Goal: Transaction & Acquisition: Purchase product/service

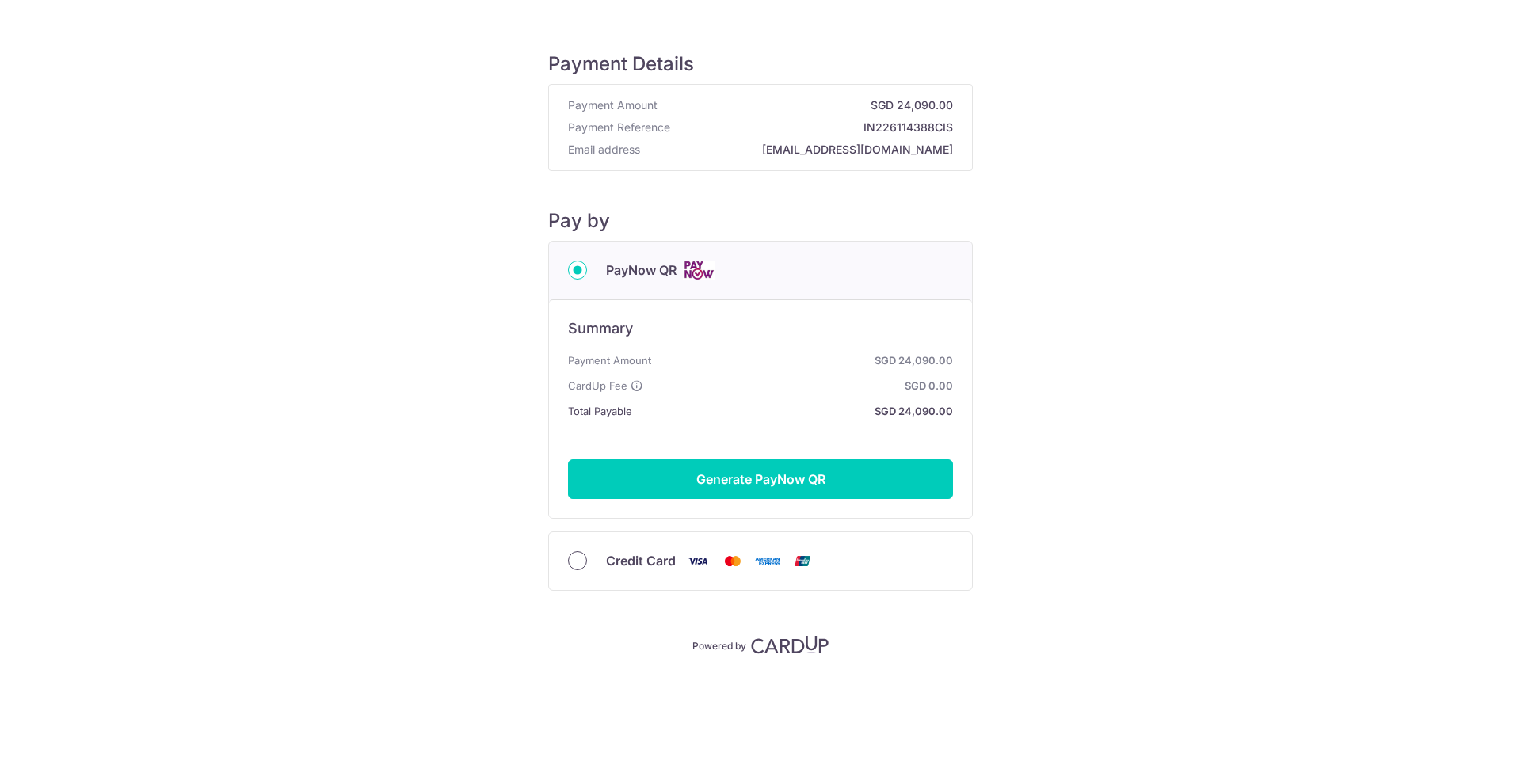
click at [572, 560] on input "Credit Card" at bounding box center [577, 560] width 19 height 19
radio input "true"
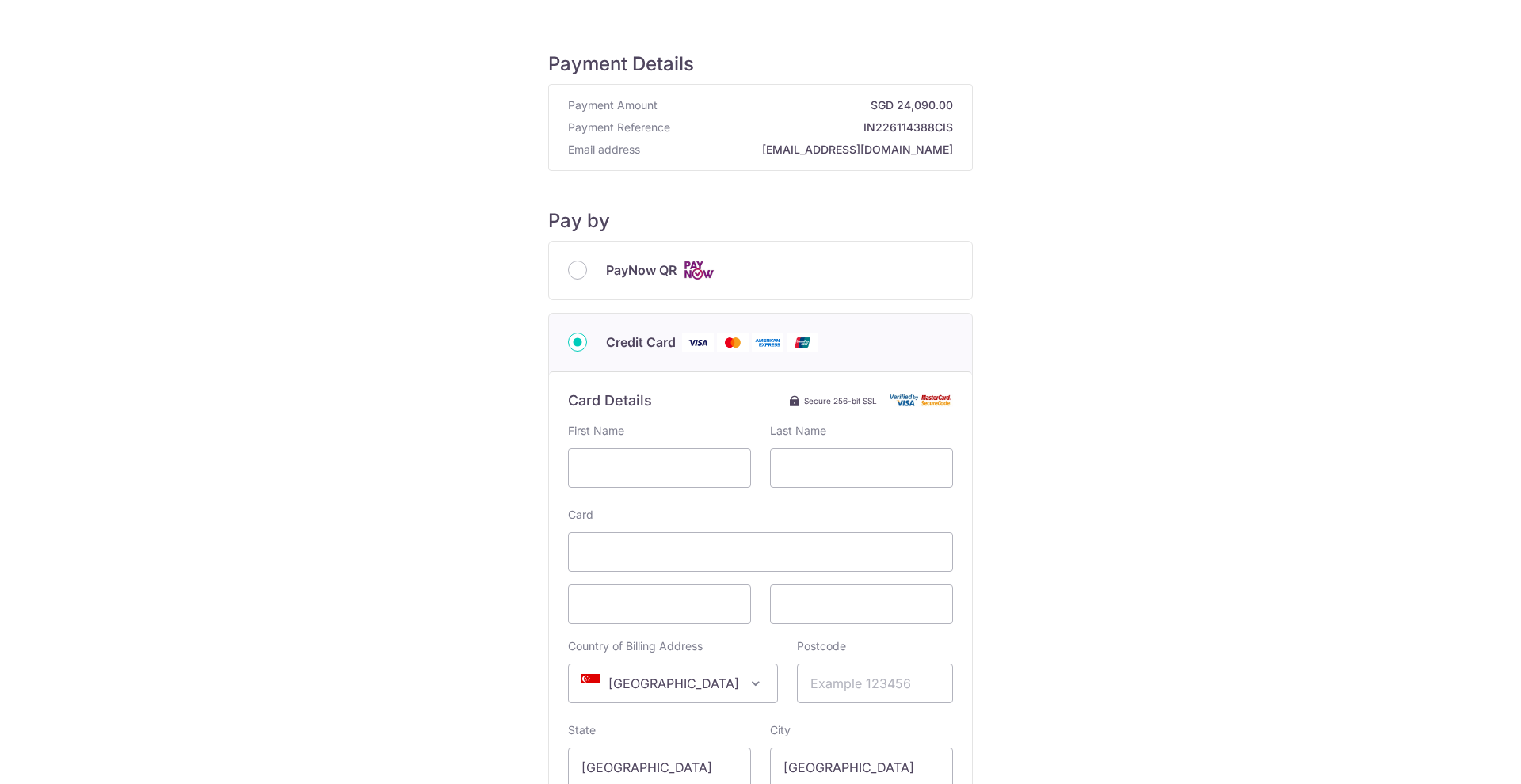
click at [575, 344] on input "Credit Card" at bounding box center [577, 341] width 19 height 19
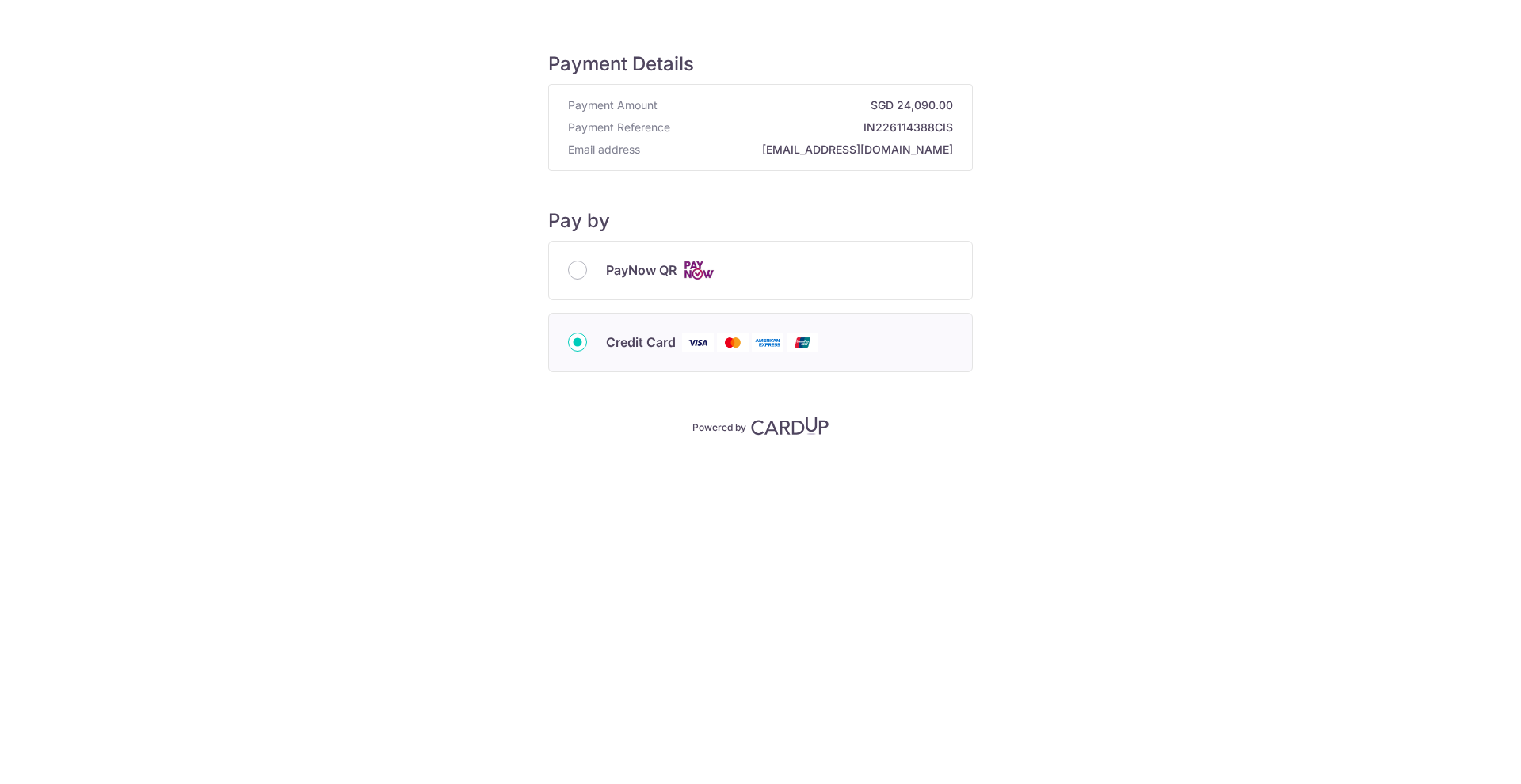
click at [577, 344] on input "Credit Card" at bounding box center [577, 341] width 19 height 19
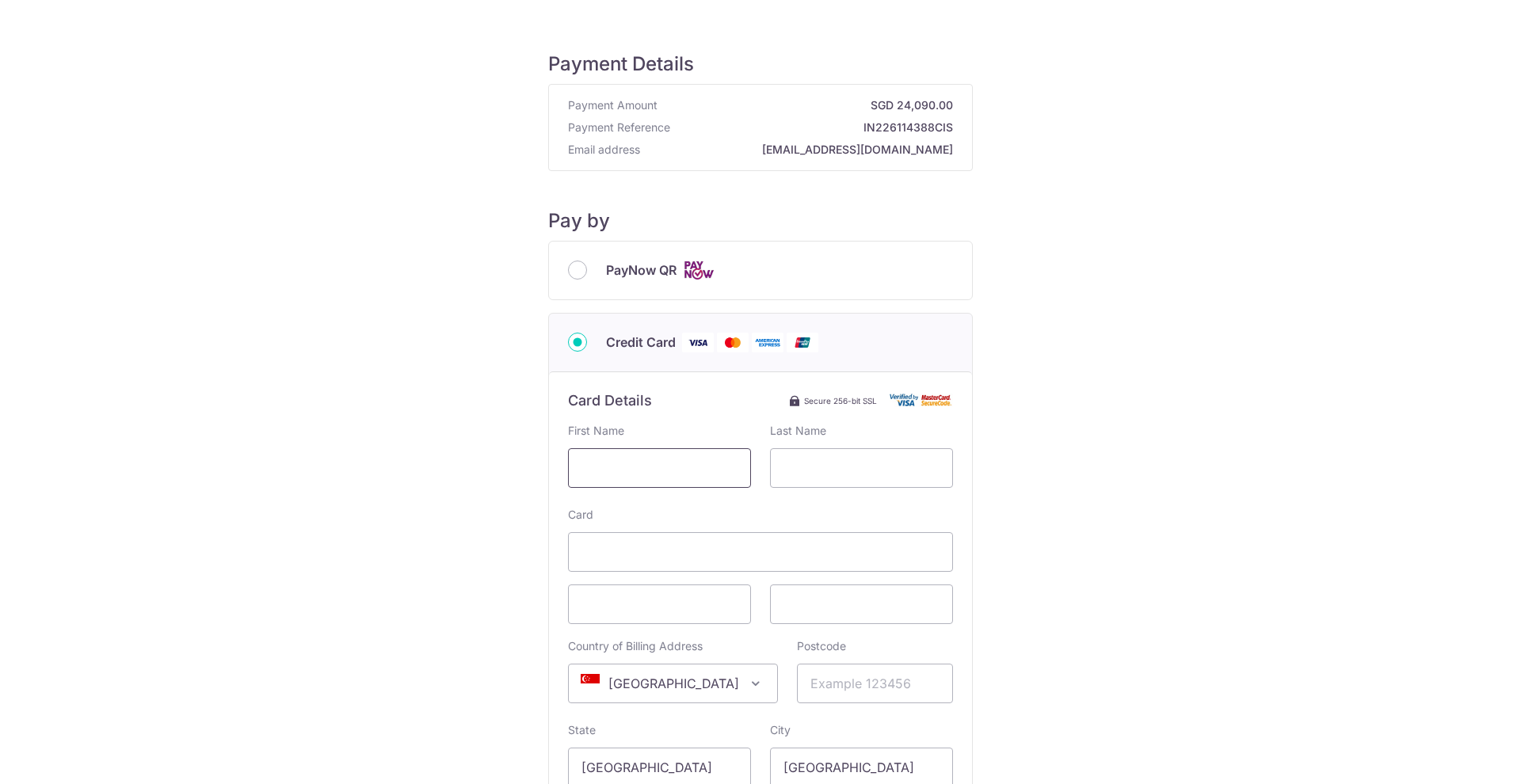
click at [647, 473] on input "text" at bounding box center [659, 468] width 183 height 40
type input "[PERSON_NAME]"
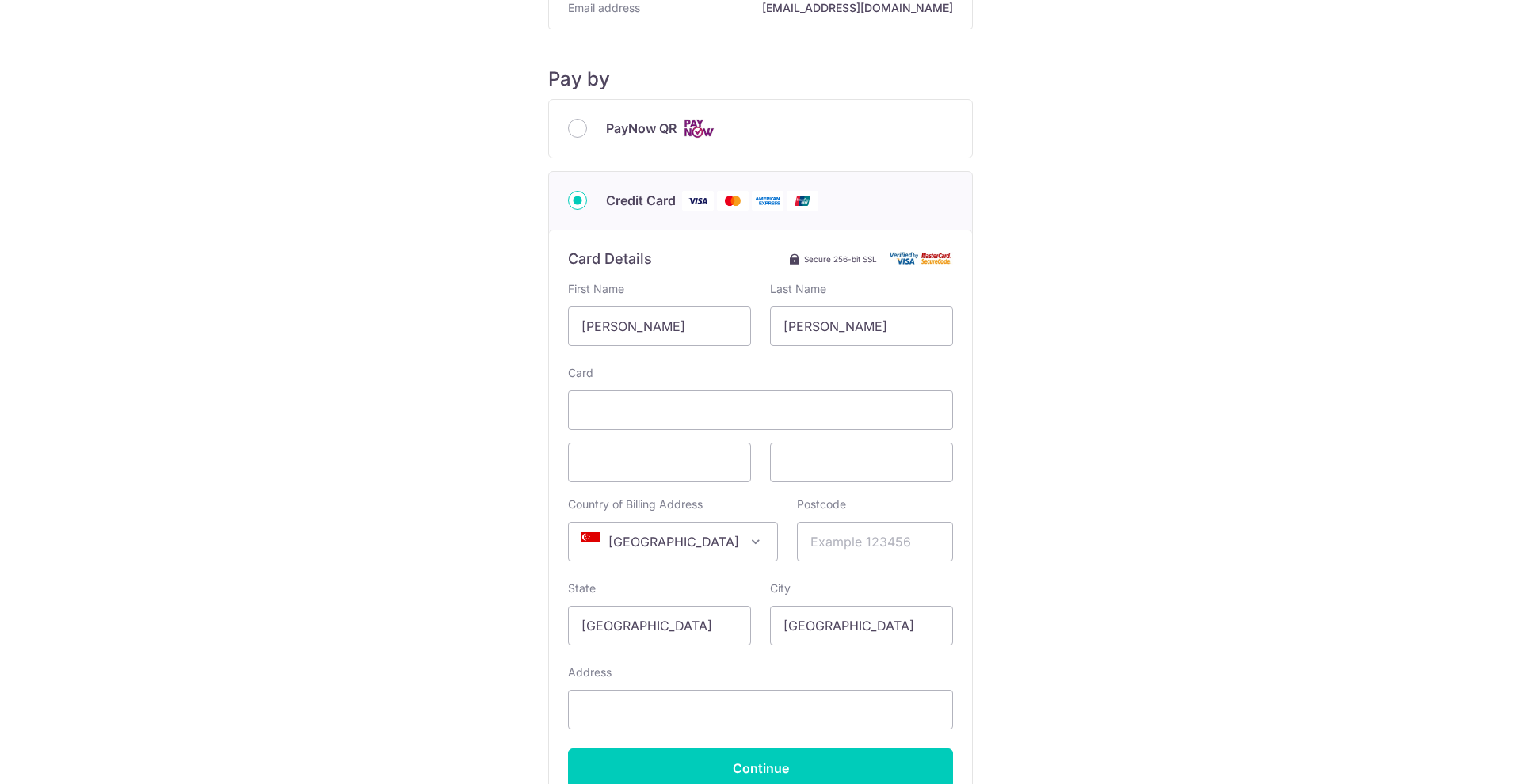
scroll to position [171, 0]
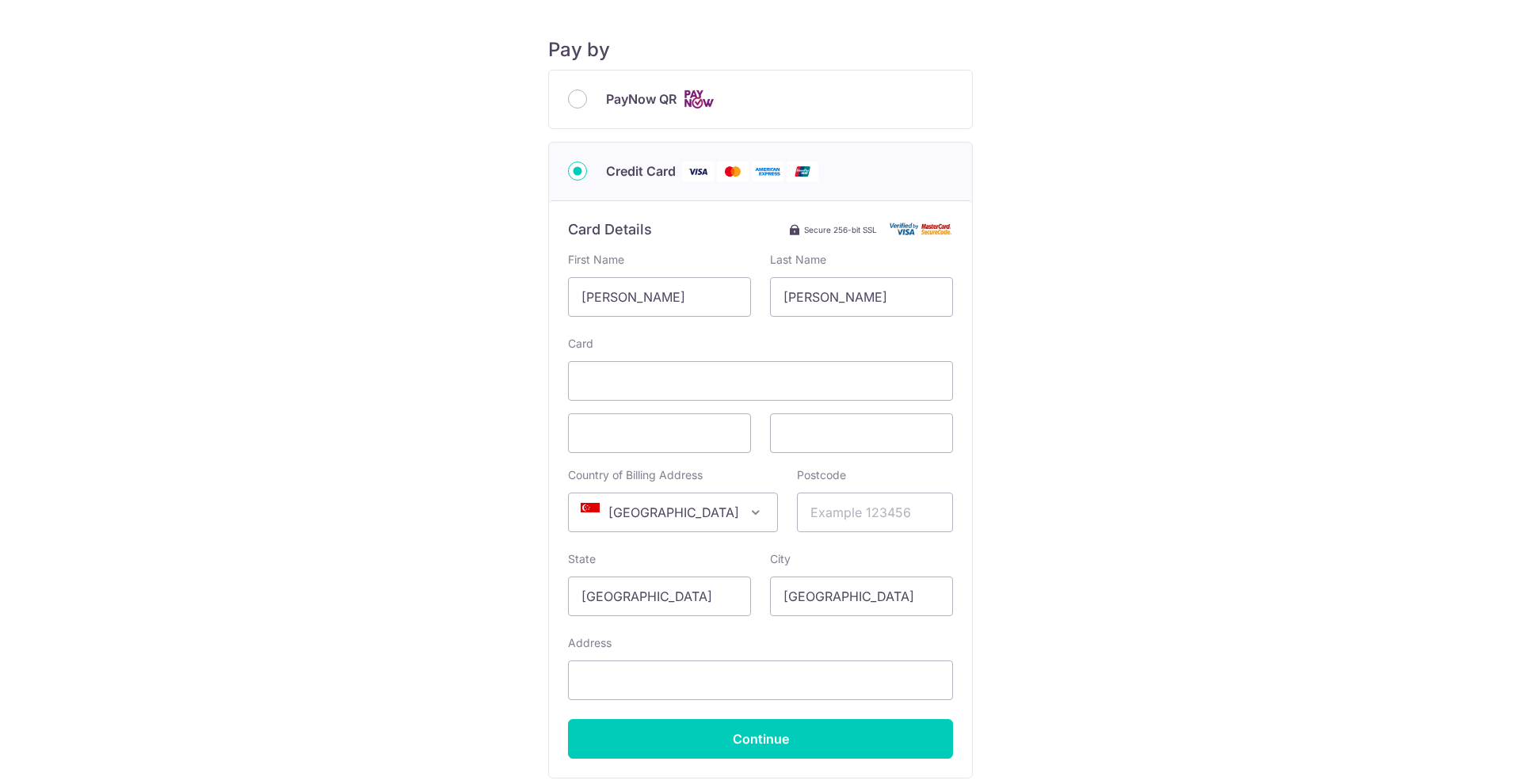
click at [713, 518] on span "[GEOGRAPHIC_DATA]" at bounding box center [672, 512] width 209 height 38
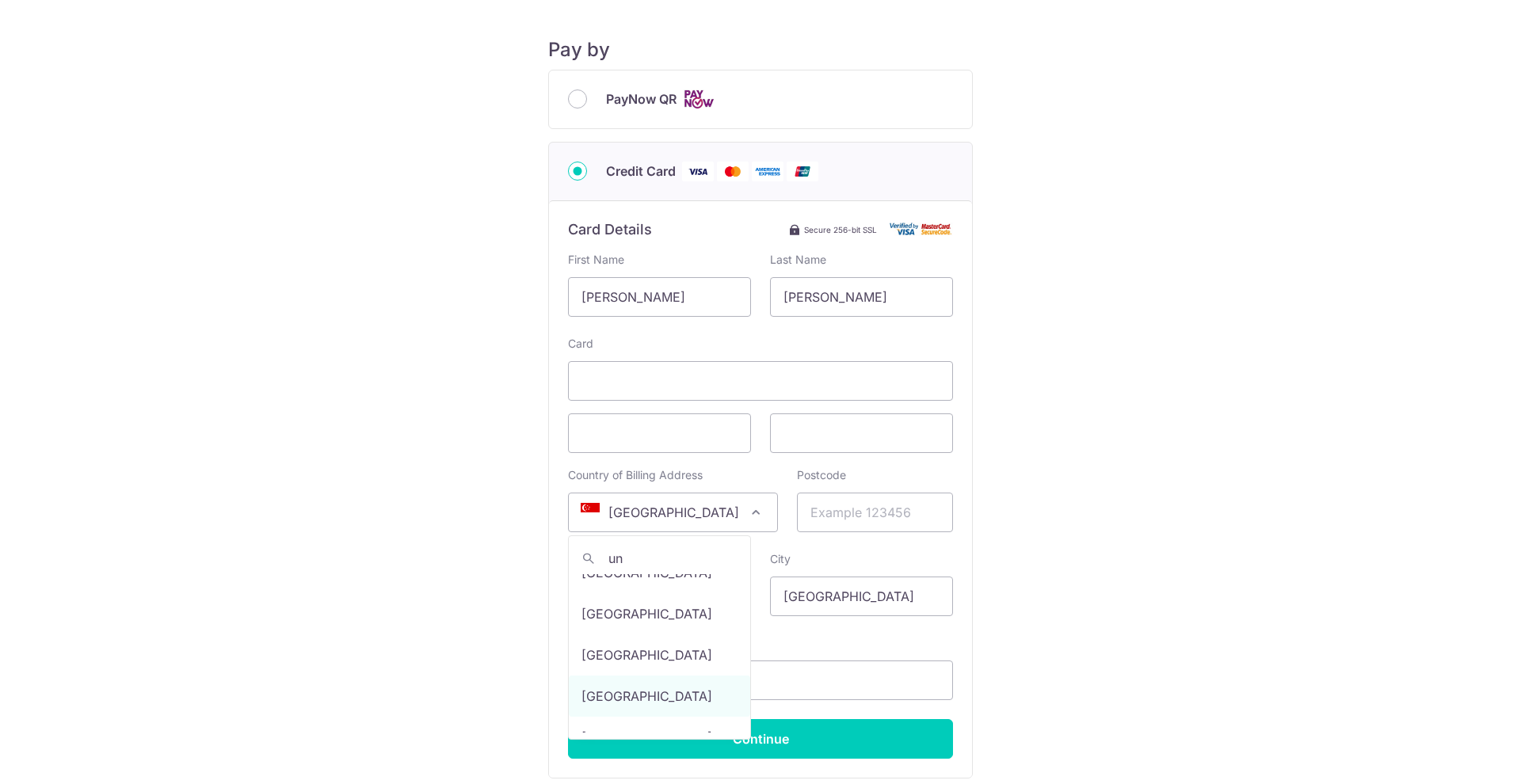
scroll to position [0, 0]
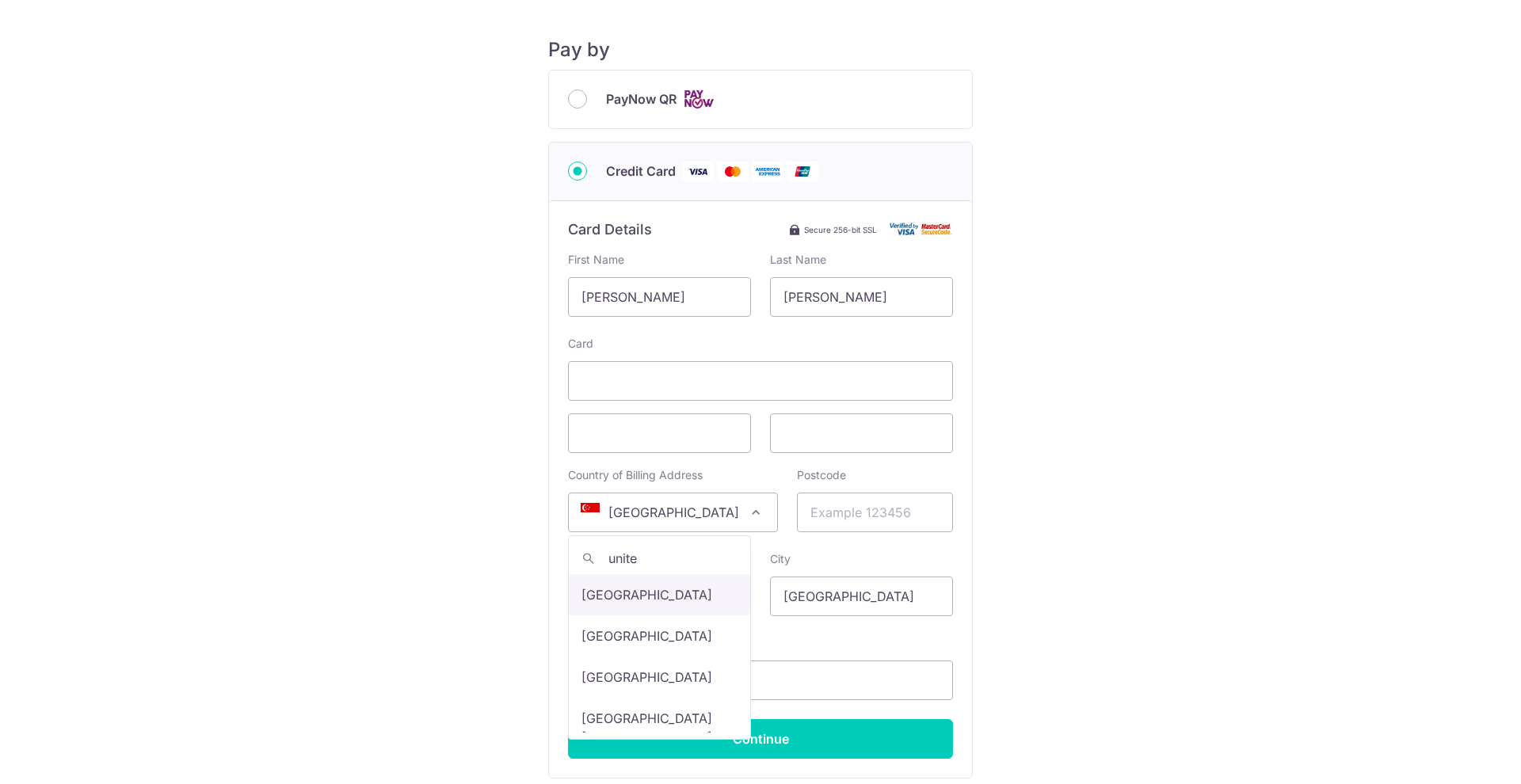
type input "united"
type input "[GEOGRAPHIC_DATA]"
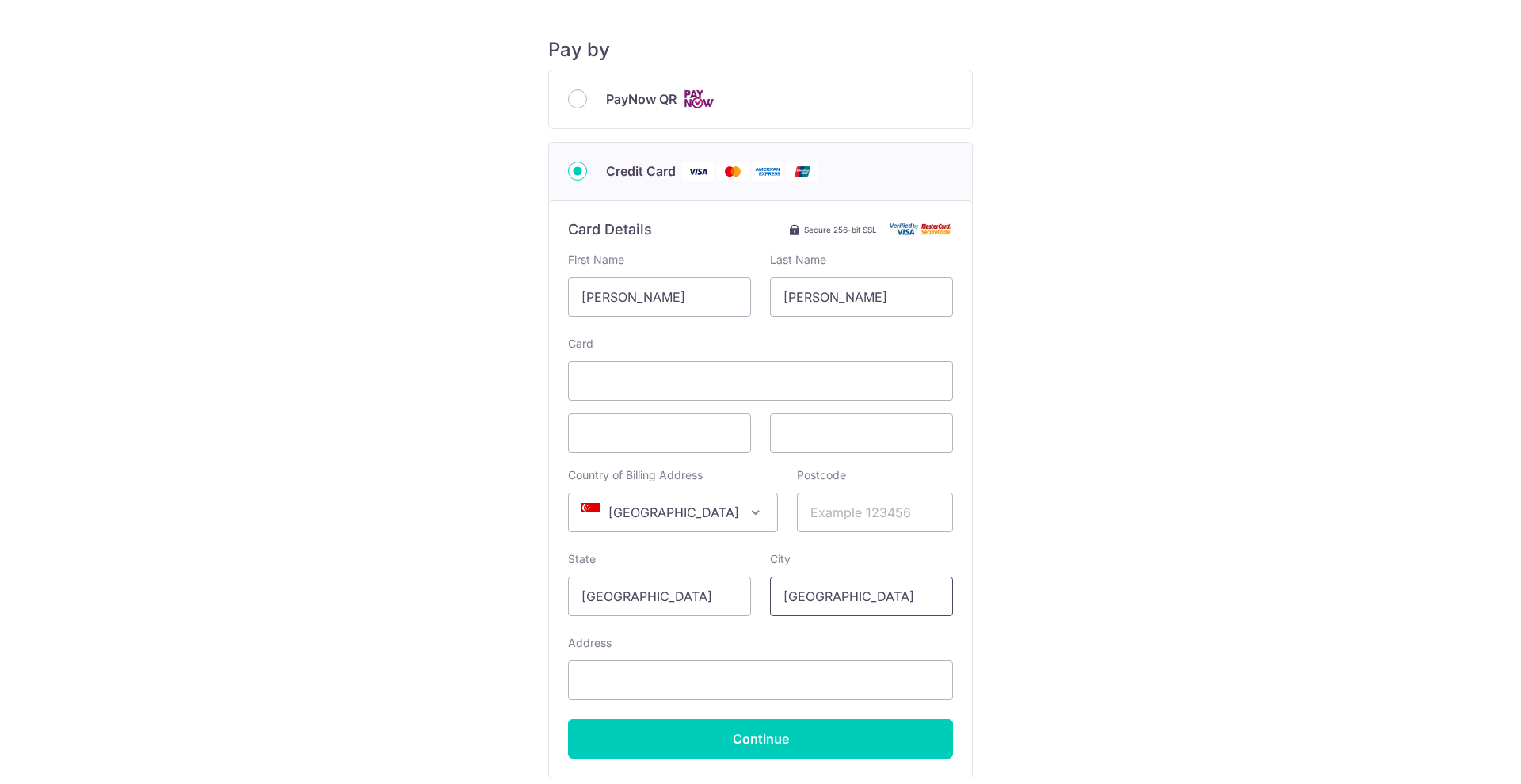
click at [853, 595] on input "[GEOGRAPHIC_DATA]" at bounding box center [861, 596] width 183 height 40
type input "Camberley"
type input "[STREET_ADDRESS]"
click at [430, 658] on div "Payment Details Payment Amount SGD 24,090.00 Payment Reference IN226114388CIS E…" at bounding box center [760, 348] width 1445 height 988
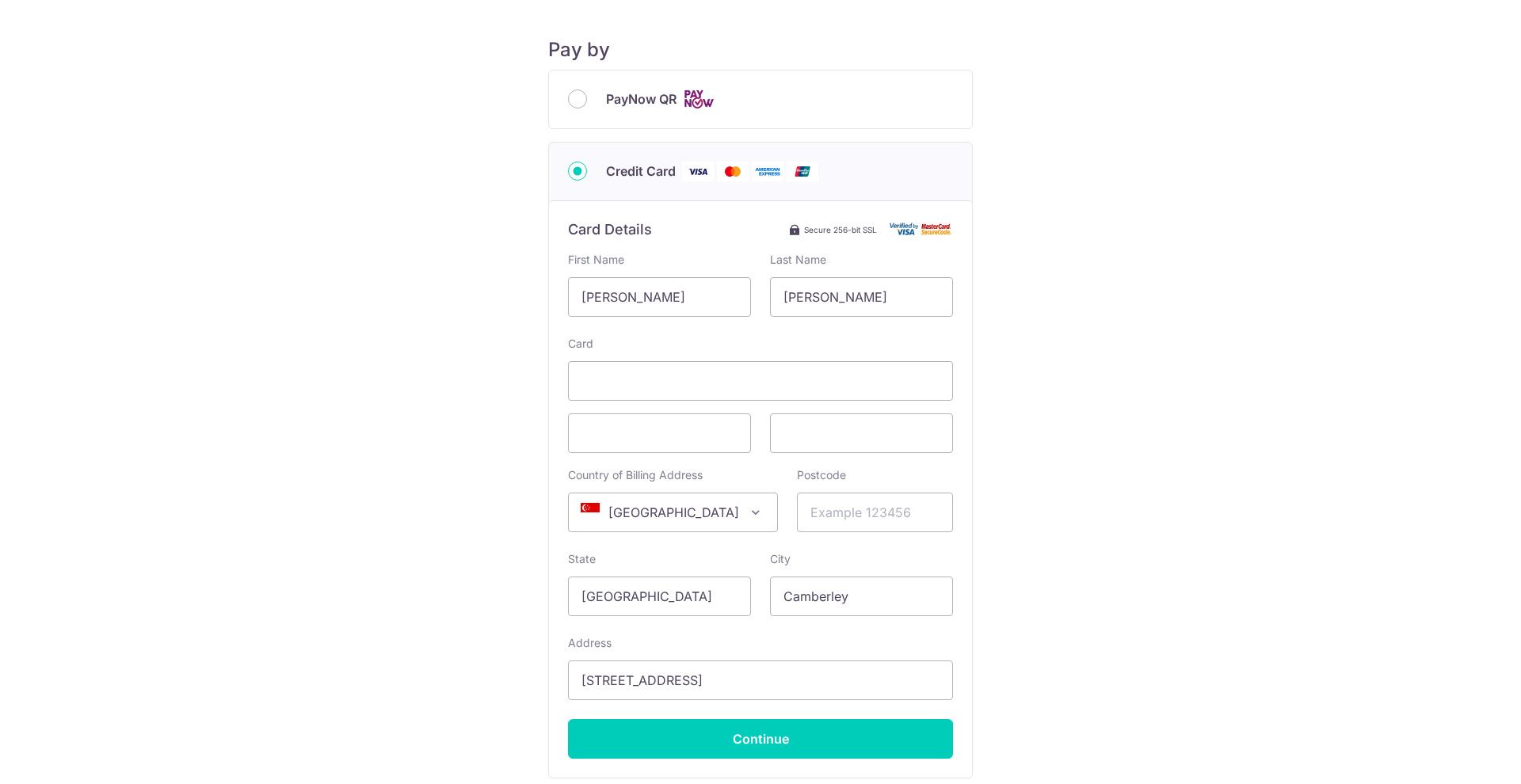
scroll to position [278, 0]
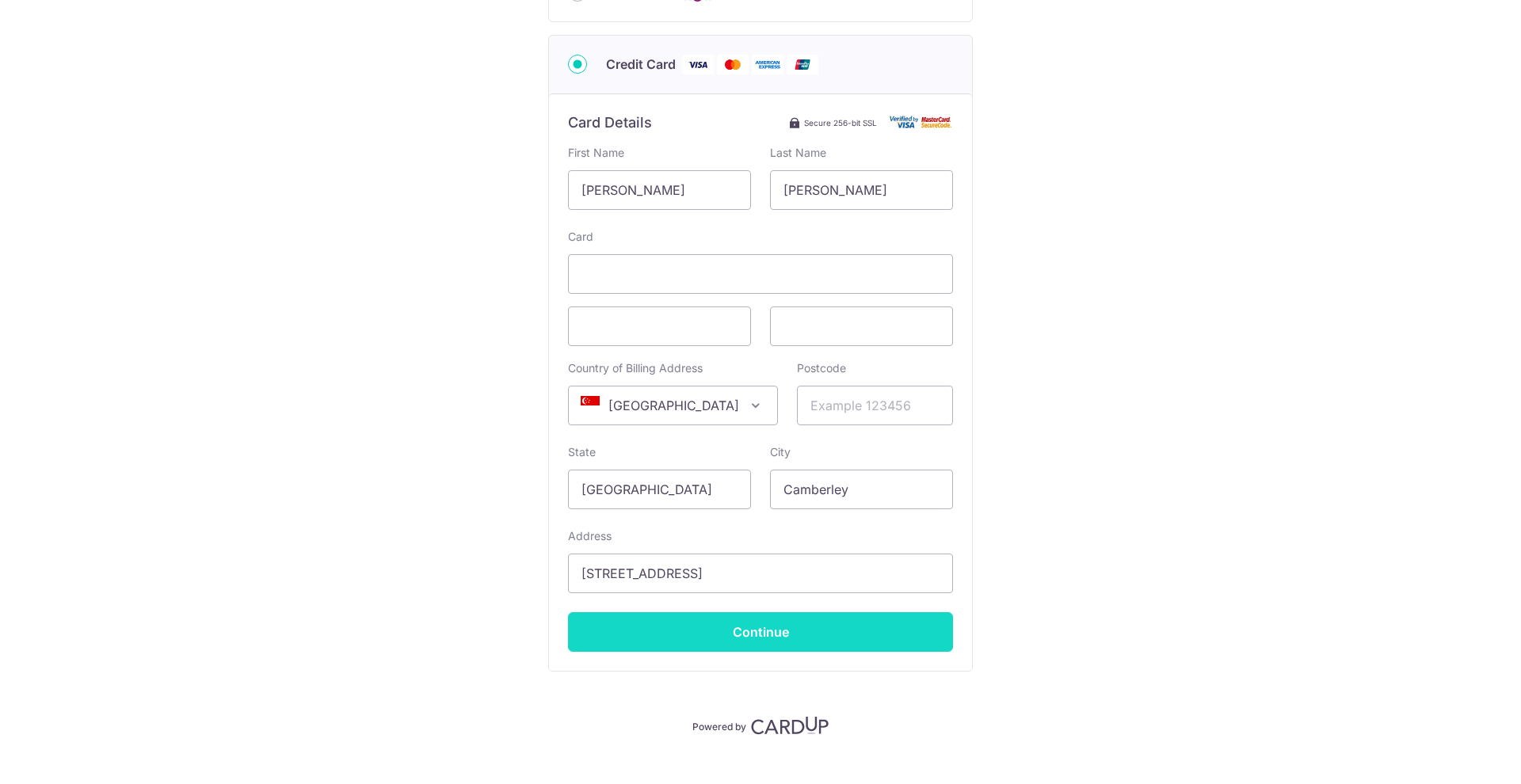
click at [790, 635] on input "Continue" at bounding box center [760, 632] width 385 height 40
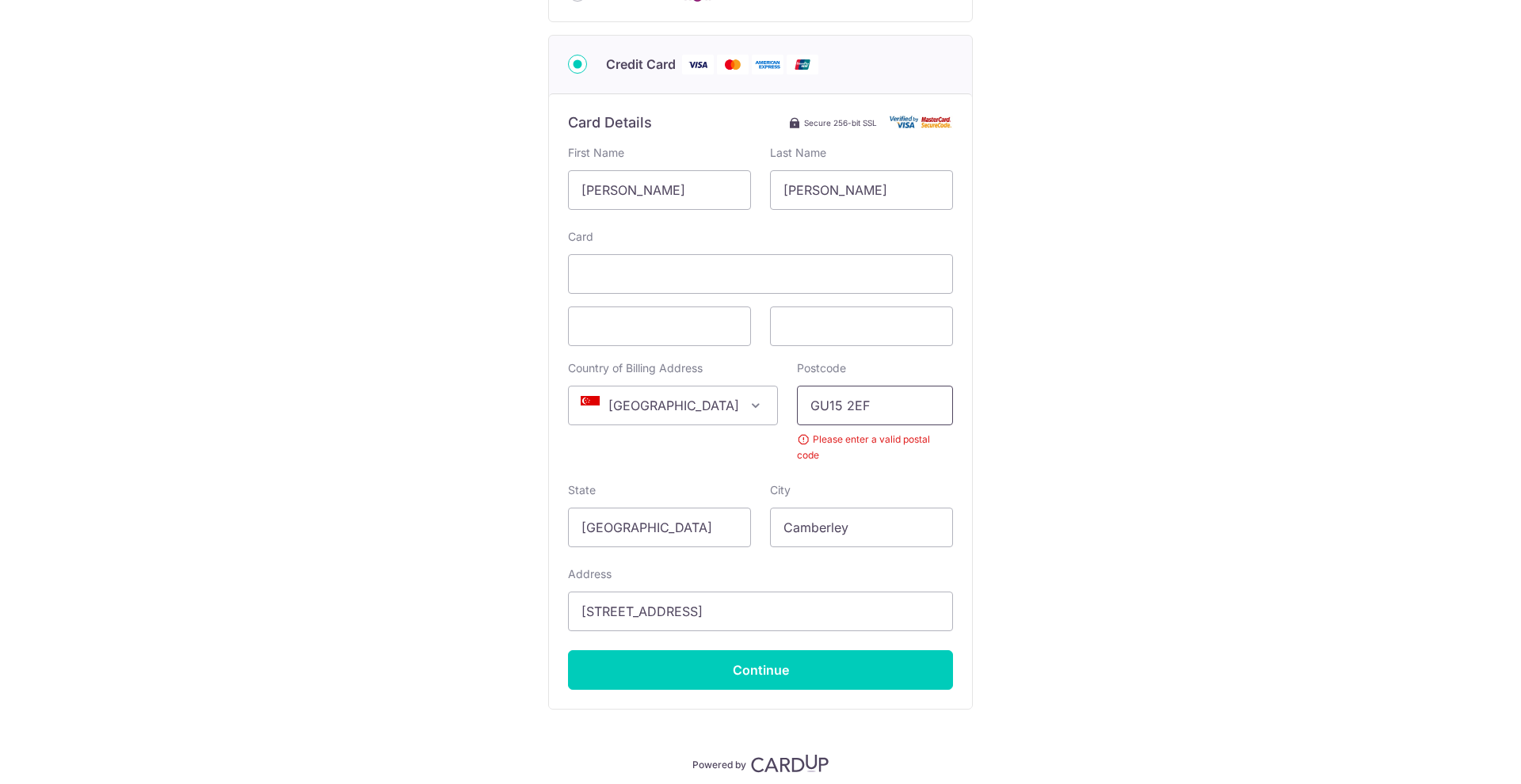
type input "GU15 2EF"
click at [1132, 402] on div "Payment Details Payment Amount SGD 24,090.00 Payment Reference IN226114388CIS E…" at bounding box center [760, 259] width 1445 height 1025
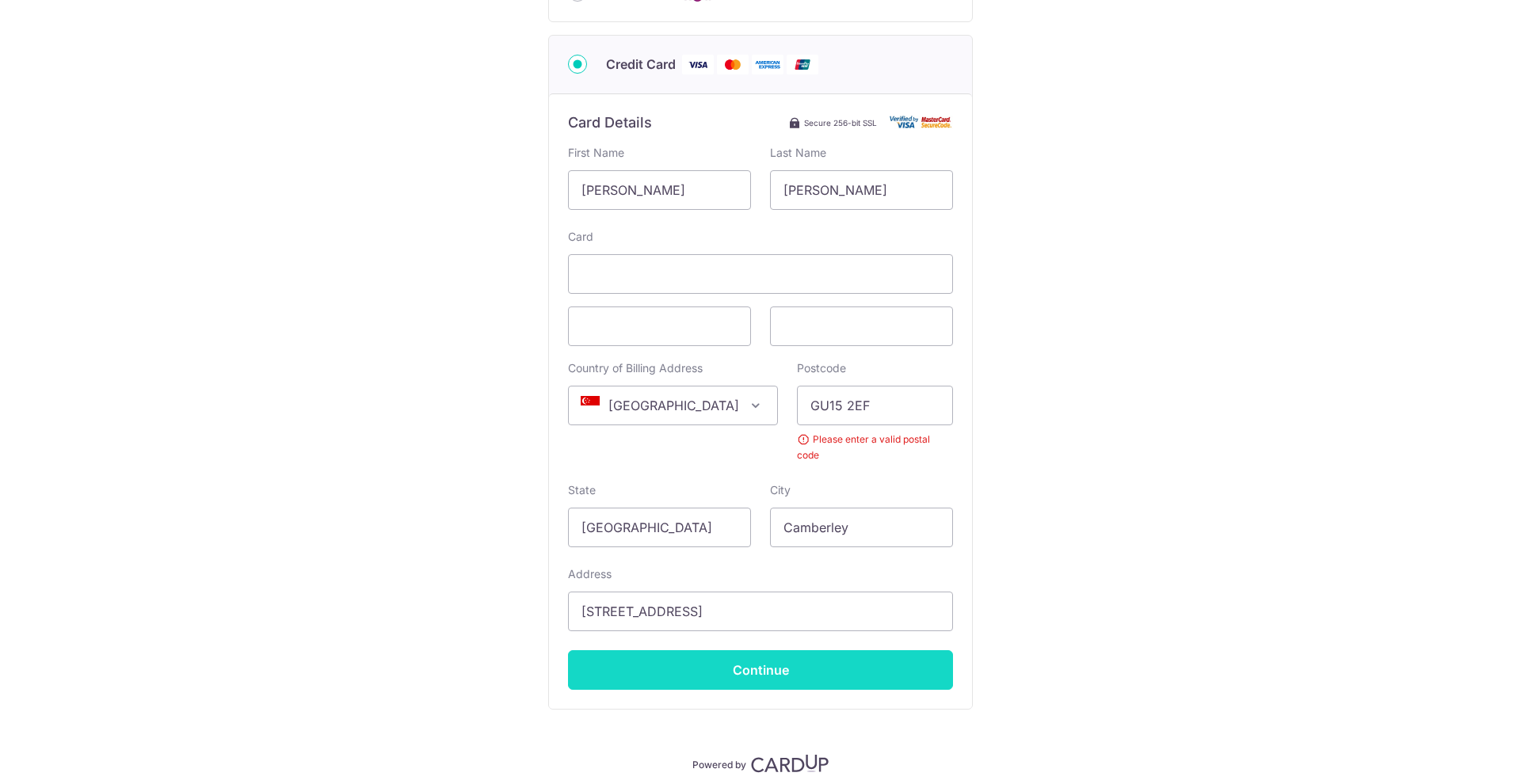
click at [762, 655] on input "Continue" at bounding box center [760, 670] width 385 height 40
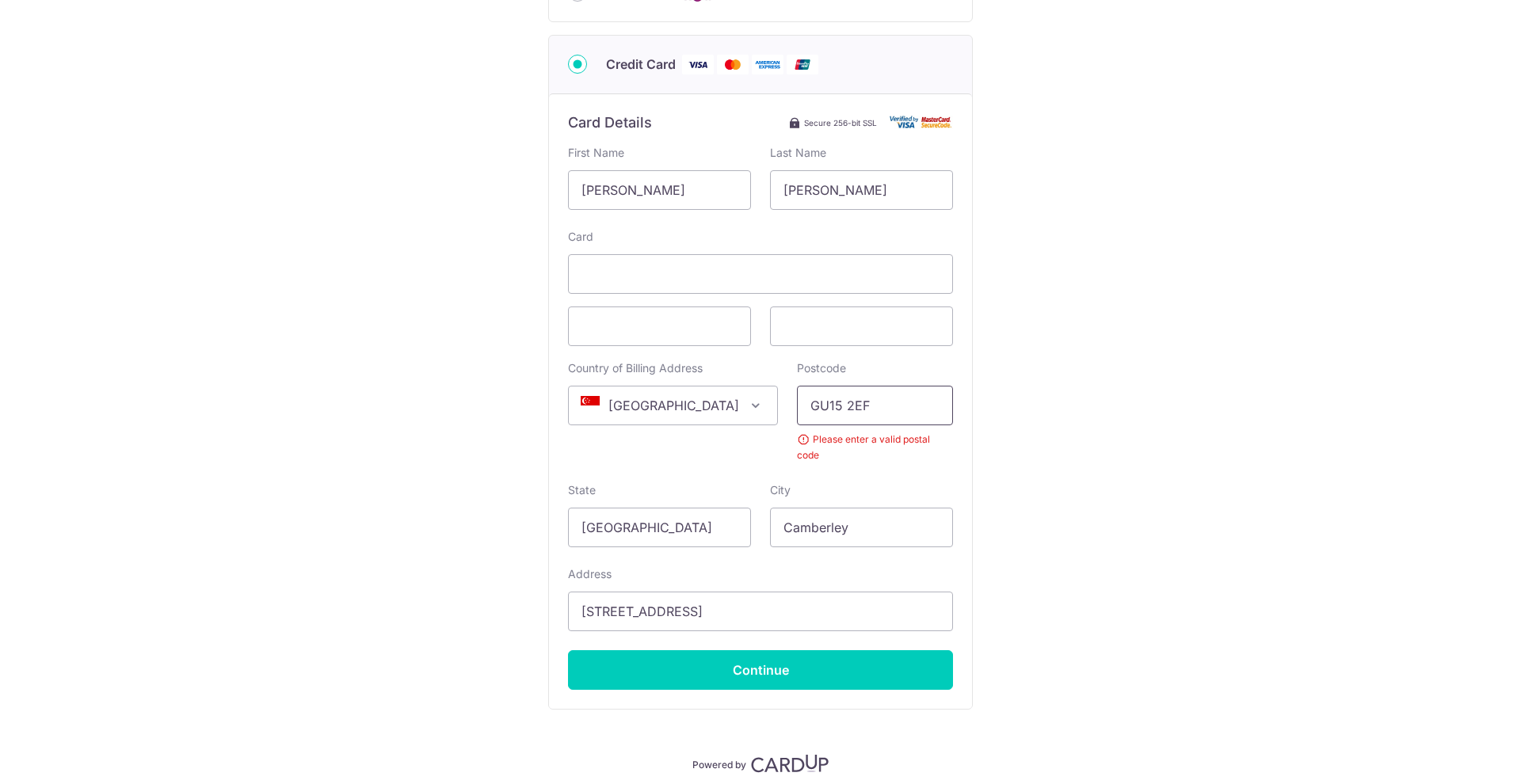
click at [818, 404] on input "GU15 2EF" at bounding box center [875, 405] width 156 height 40
click at [681, 400] on span "[GEOGRAPHIC_DATA]" at bounding box center [672, 405] width 209 height 38
type input "united"
select select "77"
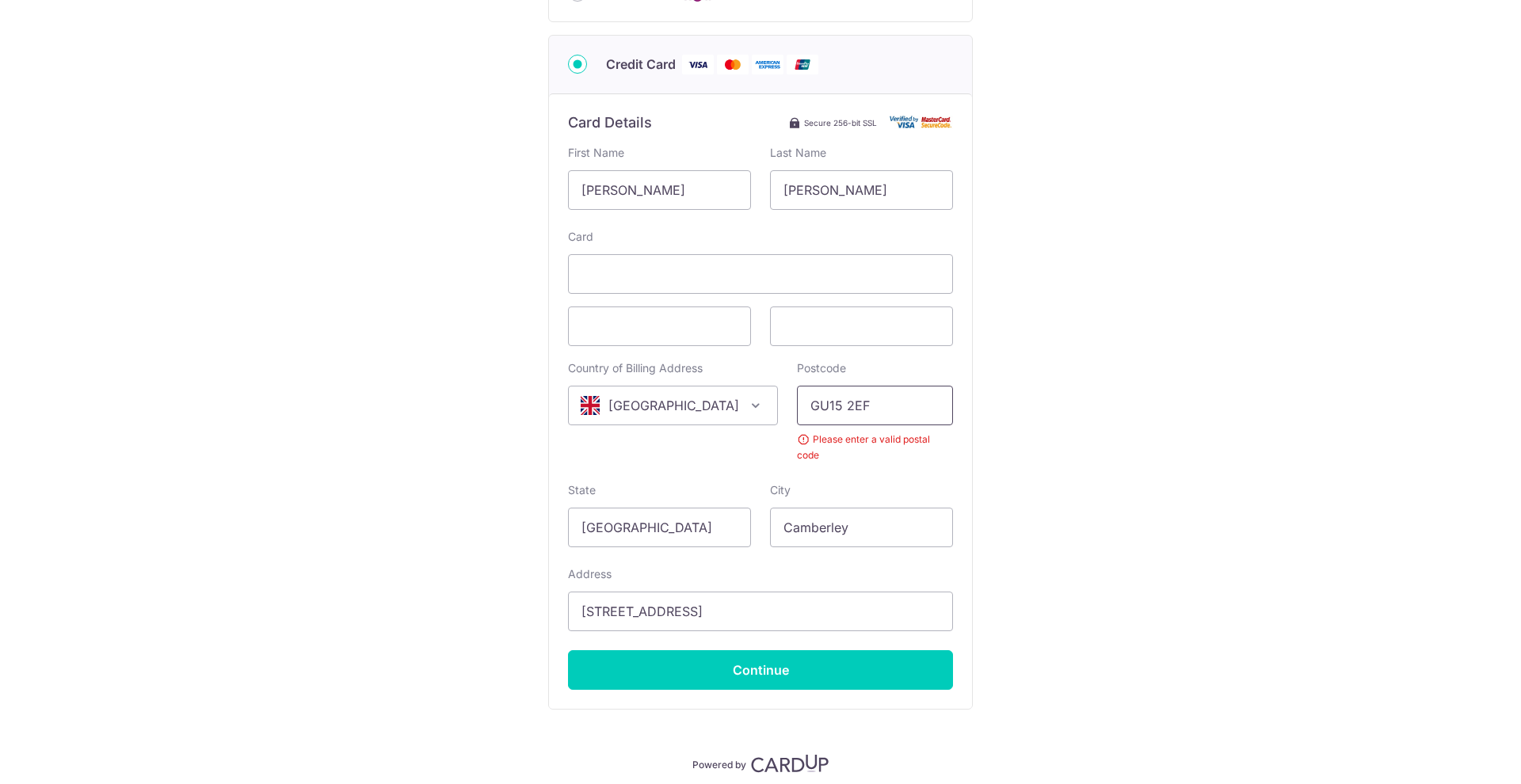
click at [843, 404] on input "GU15 2EF" at bounding box center [875, 405] width 156 height 40
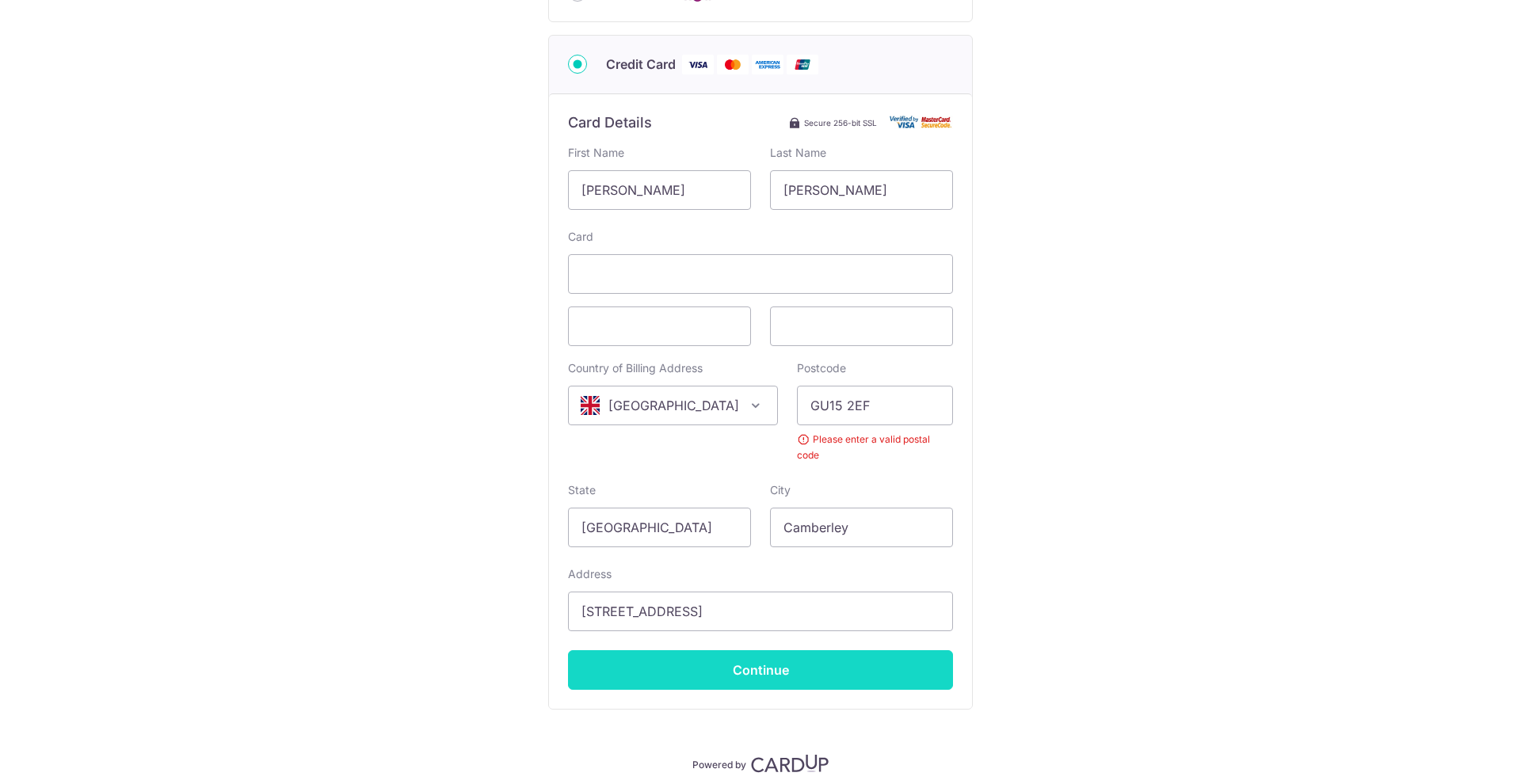
click at [762, 659] on input "Continue" at bounding box center [760, 670] width 385 height 40
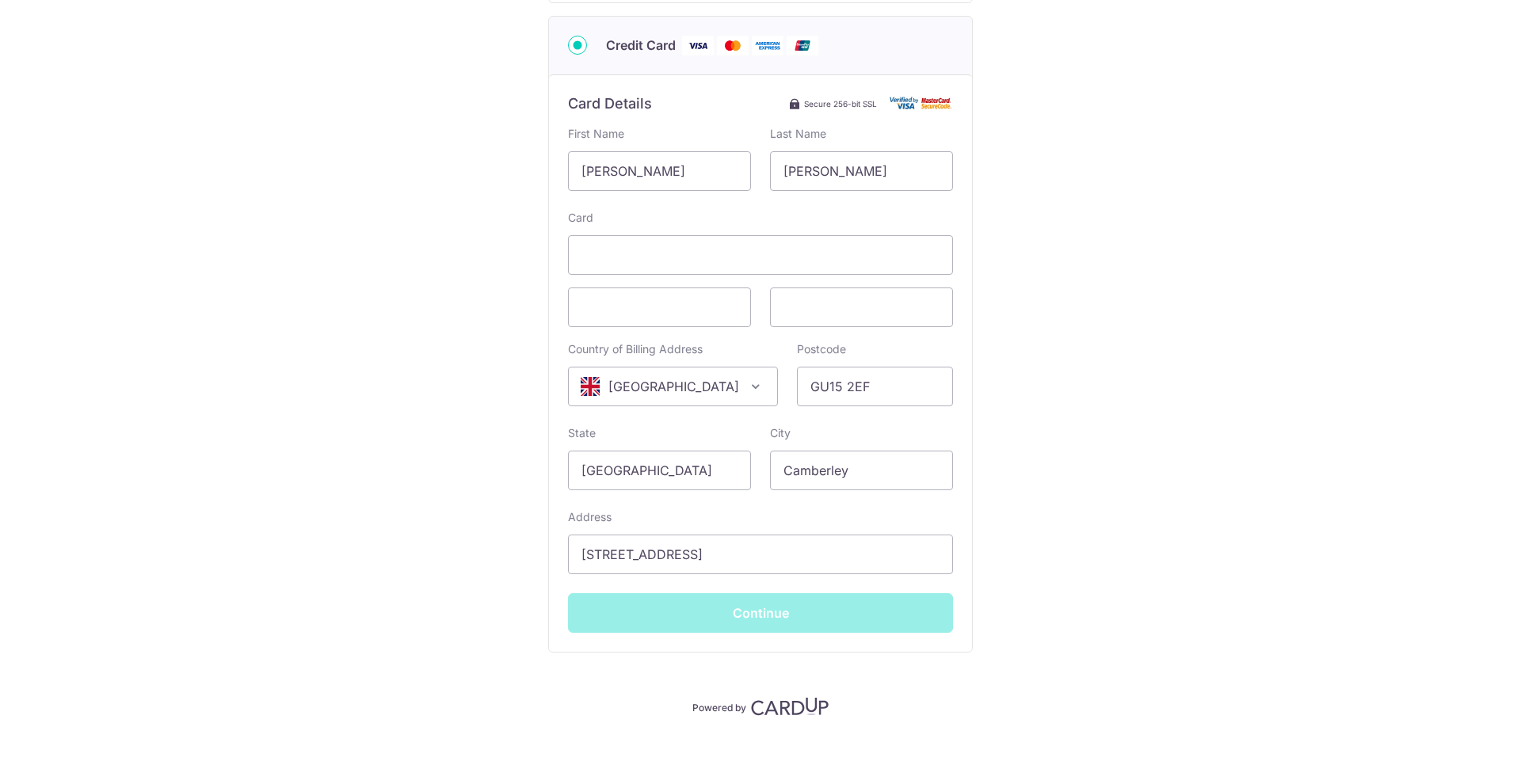
scroll to position [300, 0]
click at [761, 616] on div "Continue" at bounding box center [760, 611] width 404 height 40
click at [865, 553] on input "[STREET_ADDRESS]" at bounding box center [760, 552] width 385 height 40
type input "**** 1706"
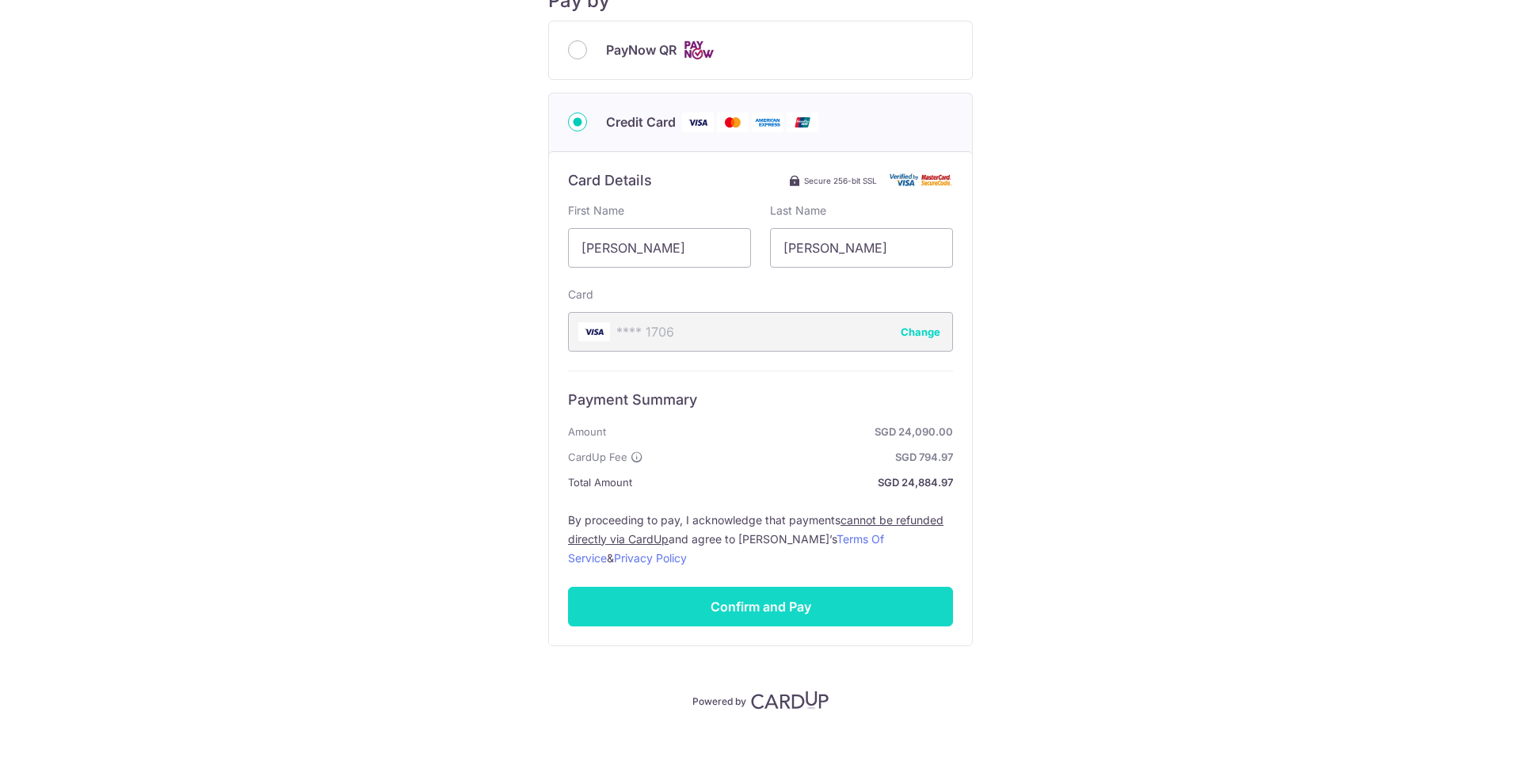
click at [747, 606] on input "Confirm and Pay" at bounding box center [760, 607] width 385 height 40
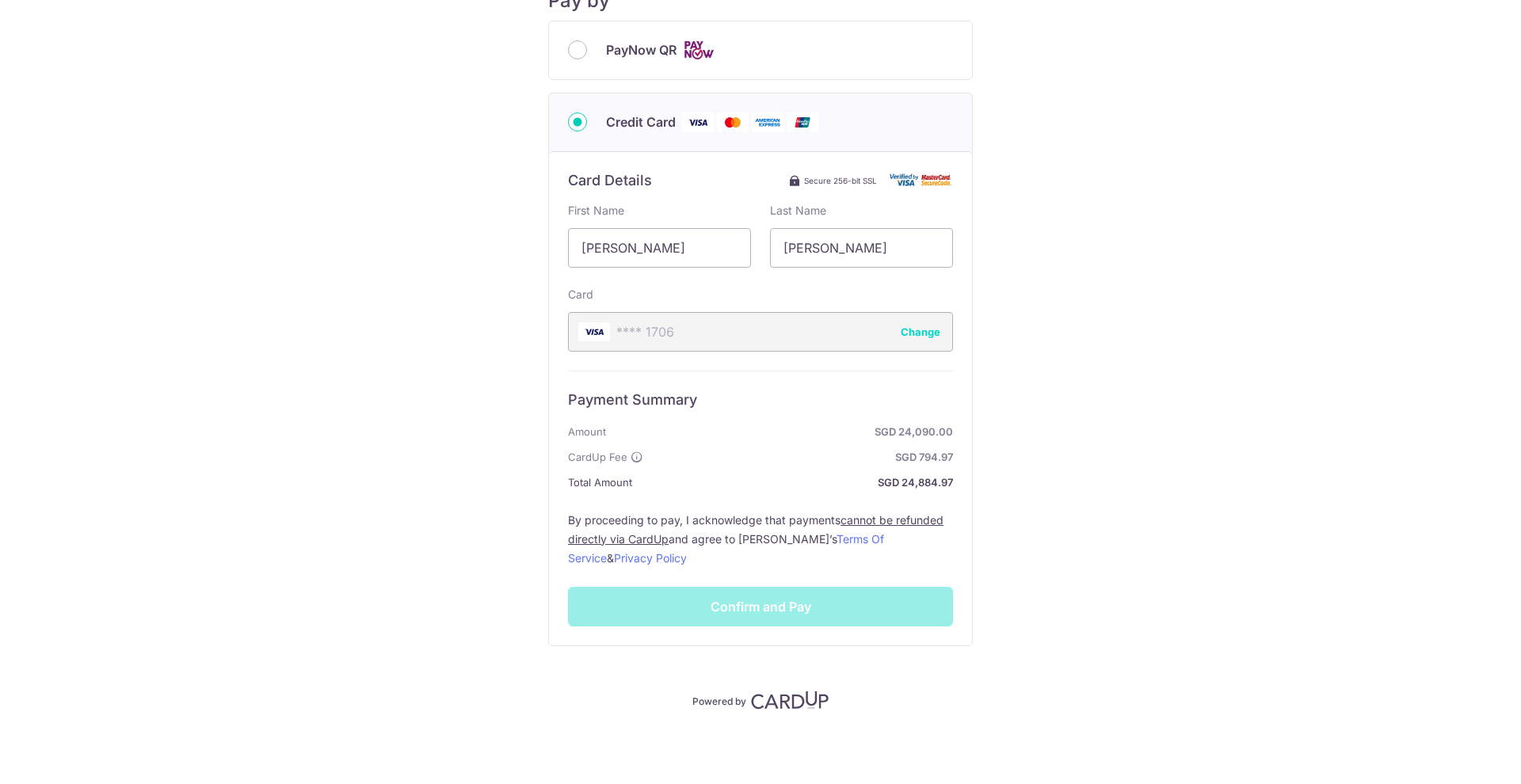
click at [1075, 443] on div "Payment Details Payment Amount SGD 24,090.00 Payment Reference IN226114388CIS E…" at bounding box center [760, 257] width 1445 height 905
click at [718, 566] on label "By proceeding to pay, I acknowledge that payments cannot be refunded directly v…" at bounding box center [760, 540] width 385 height 57
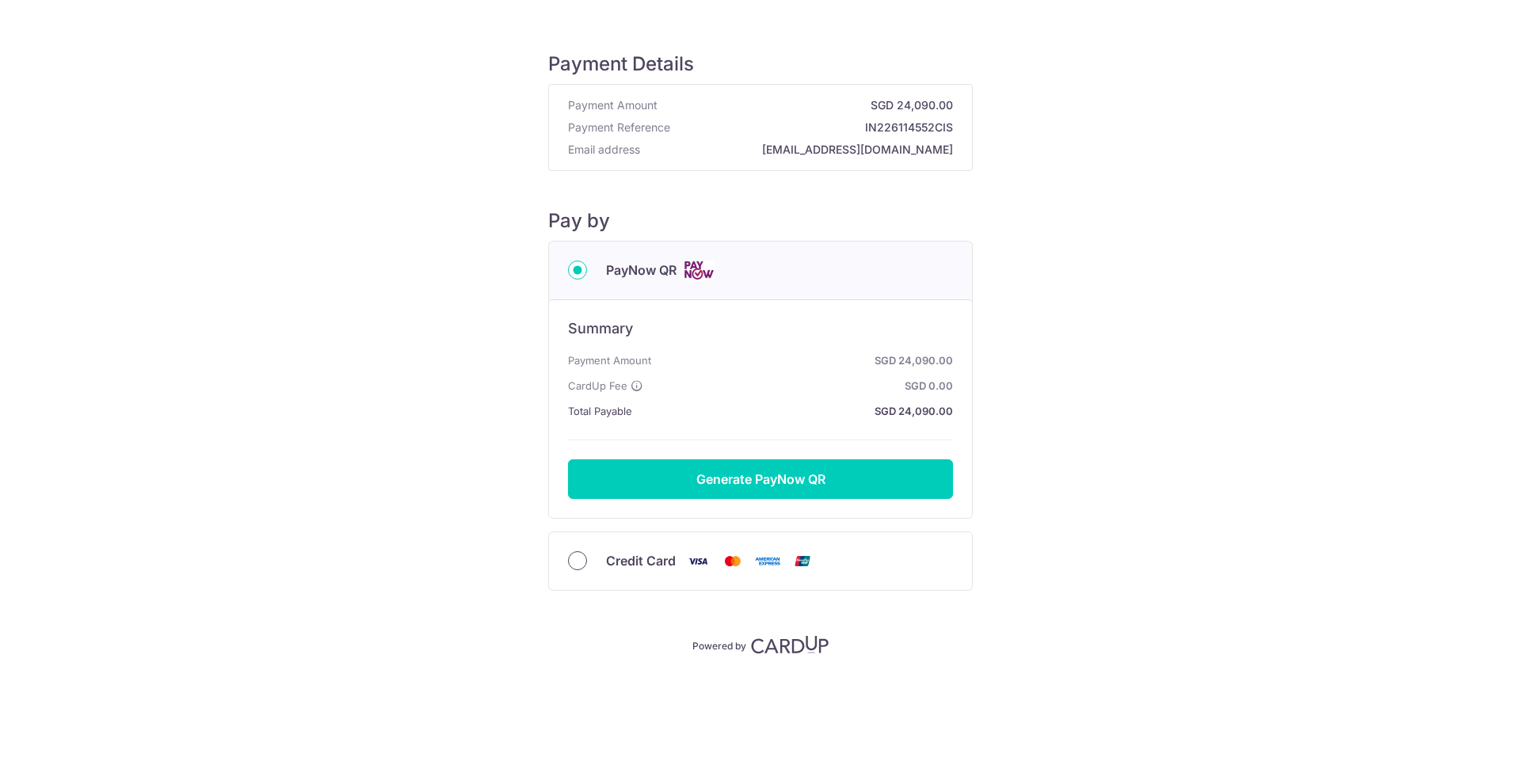
click at [582, 563] on input "Credit Card" at bounding box center [577, 560] width 19 height 19
radio input "true"
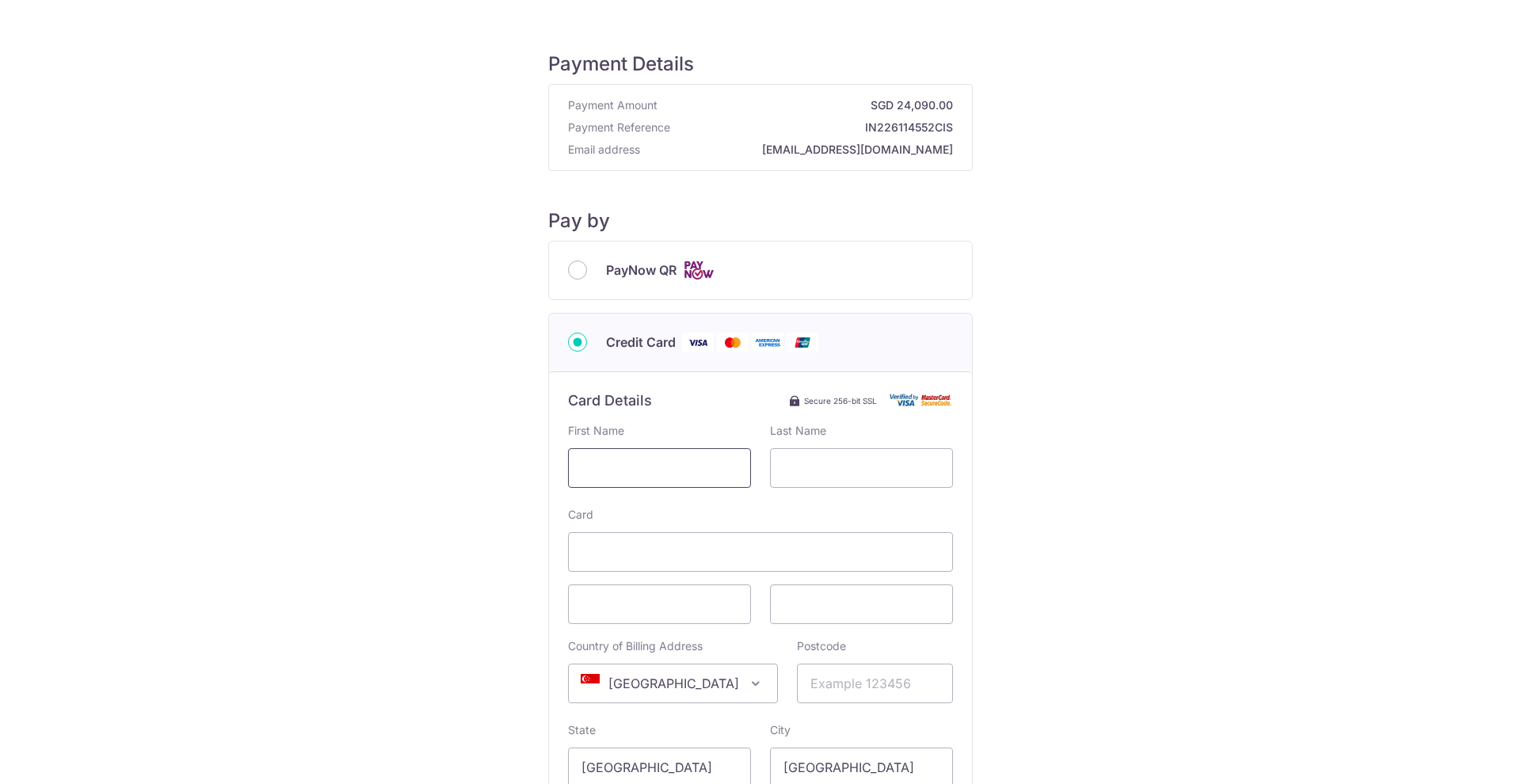
click at [646, 458] on input "text" at bounding box center [659, 468] width 183 height 40
type input "[PERSON_NAME]"
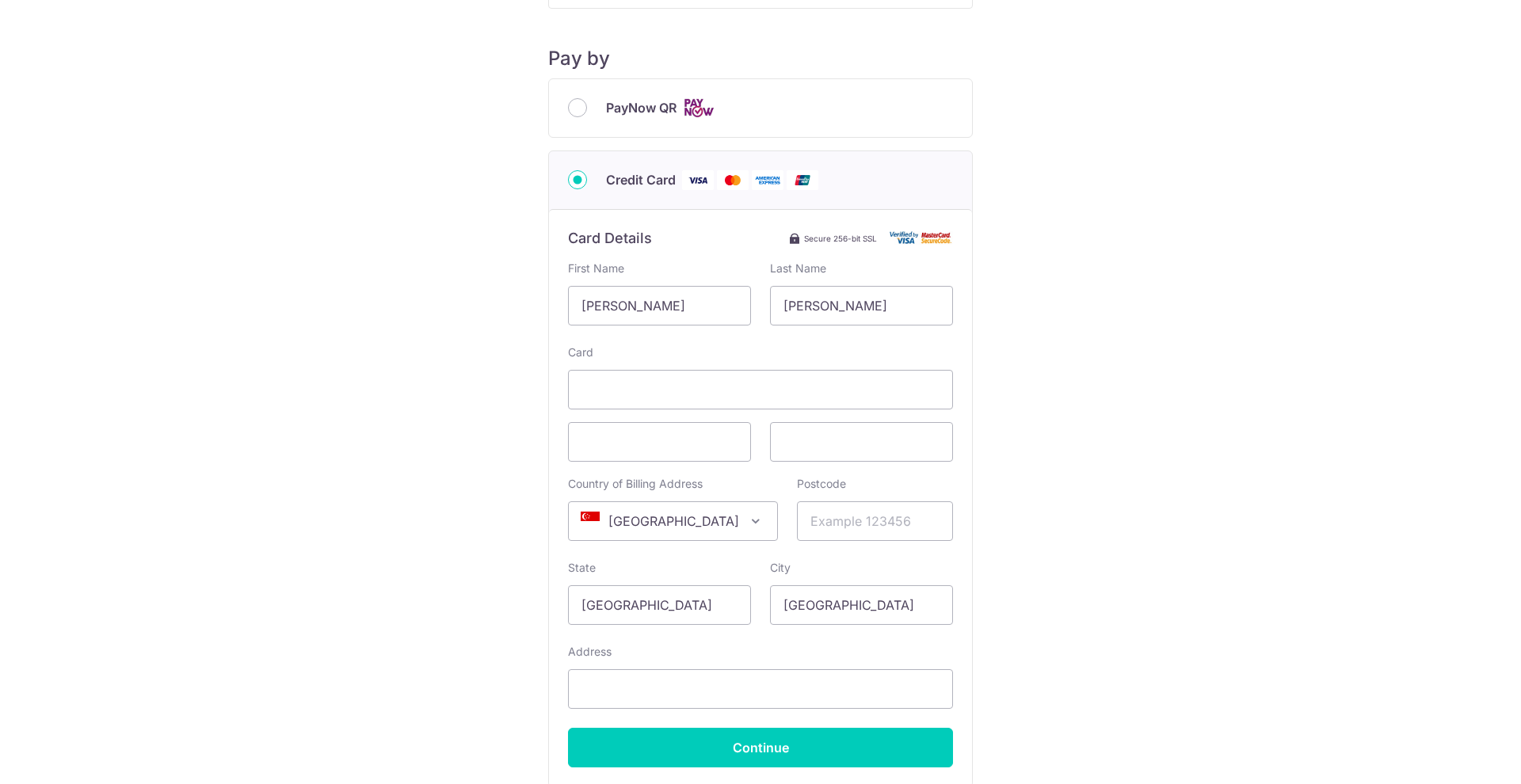
click at [671, 524] on span "[GEOGRAPHIC_DATA]" at bounding box center [672, 521] width 209 height 38
type input "united"
select select "77"
type input "gu15 2ef"
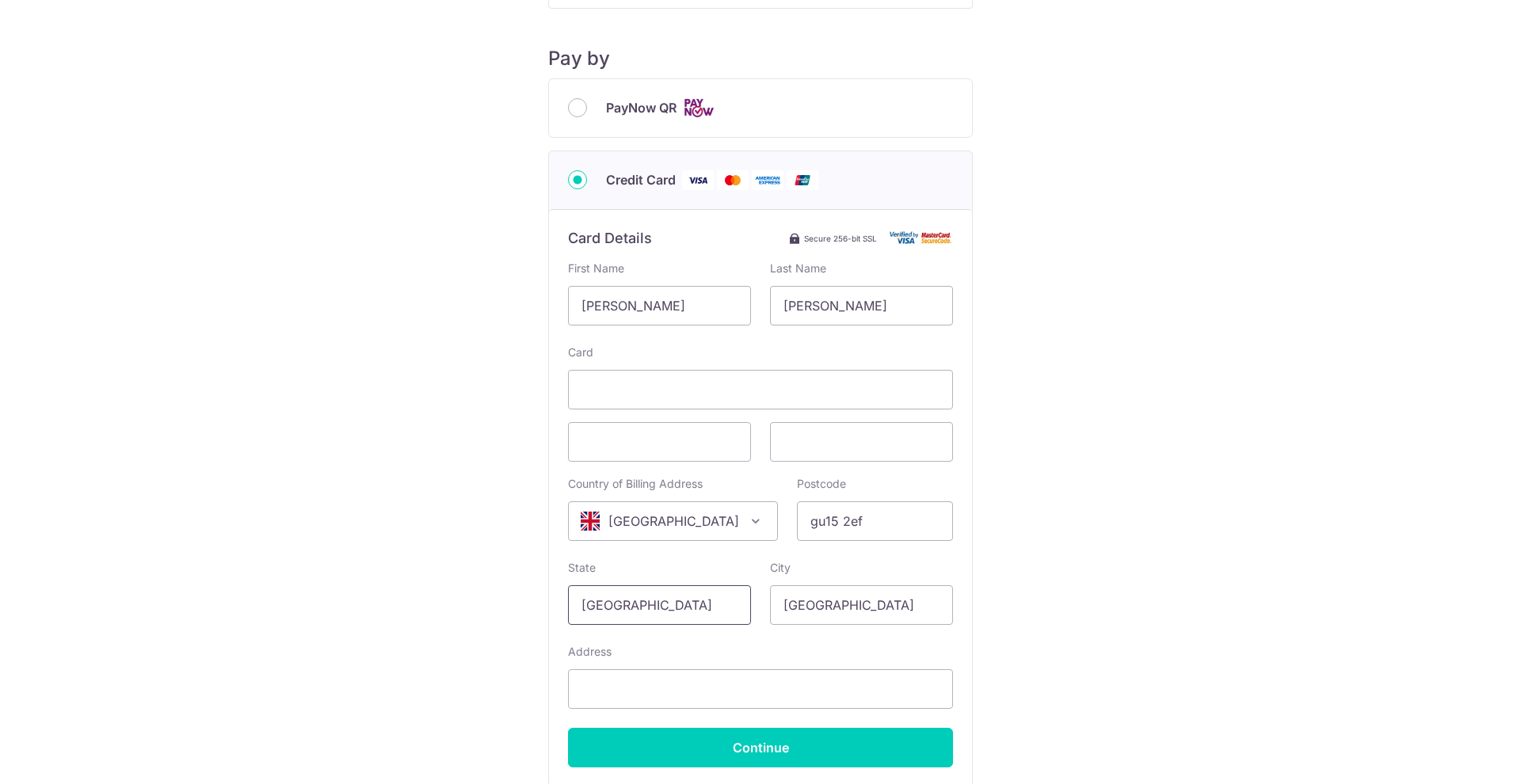
click at [679, 613] on input "[GEOGRAPHIC_DATA]" at bounding box center [659, 605] width 183 height 40
type input "C"
type input "[GEOGRAPHIC_DATA]"
type input "Camberley"
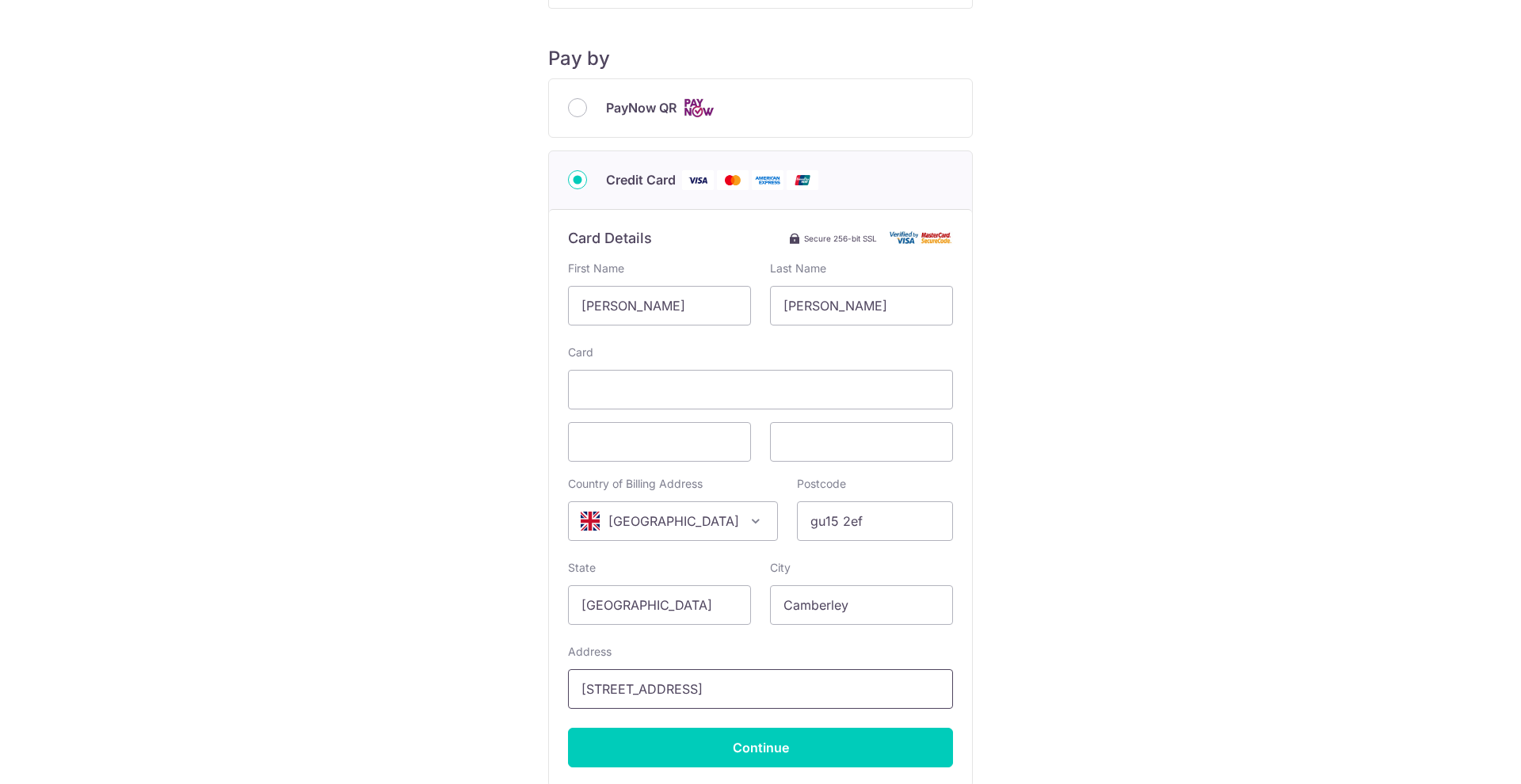
scroll to position [230, 0]
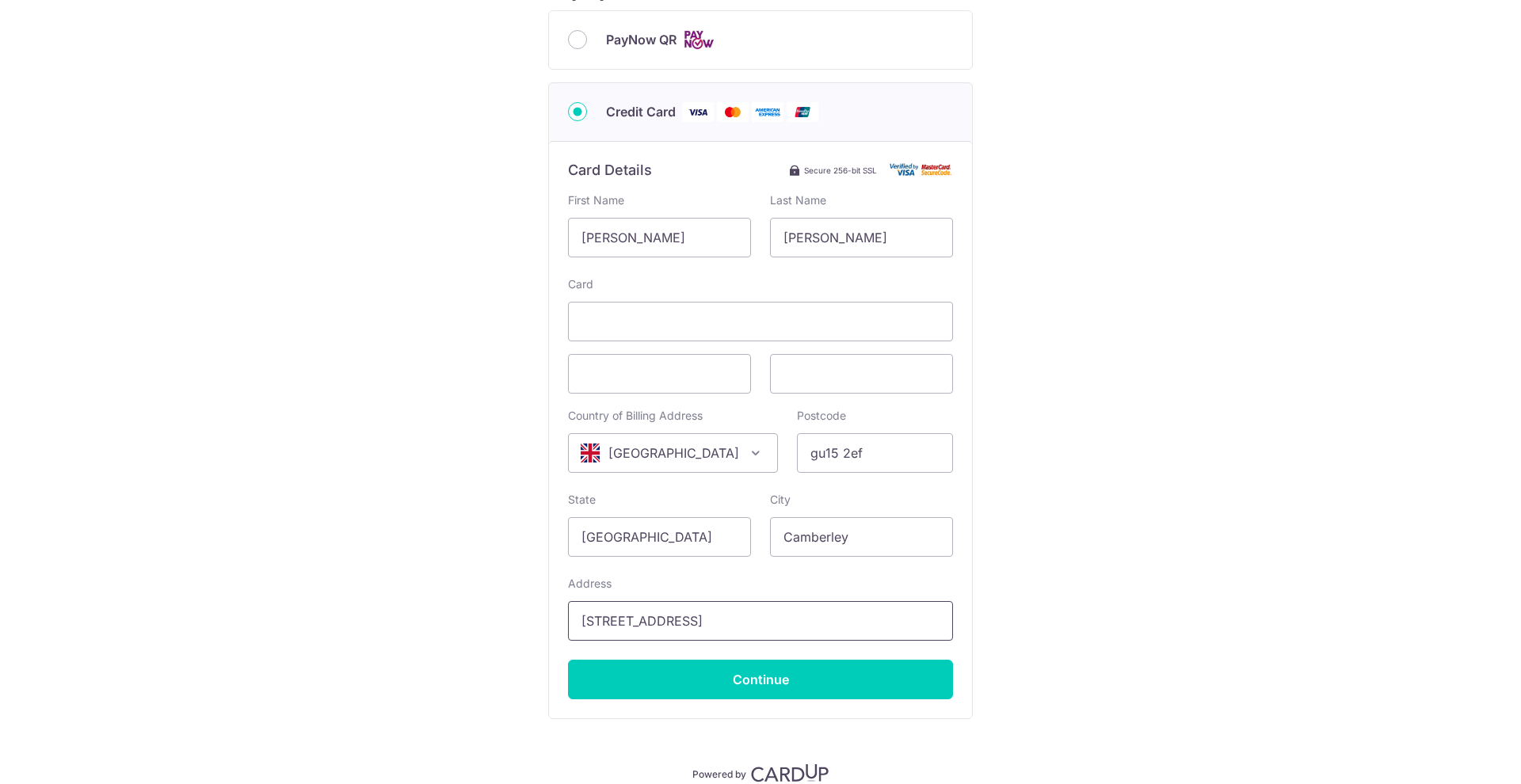
type input "[STREET_ADDRESS]"
click at [1056, 643] on div "Payment Details Payment Amount SGD 24,090.00 Payment Reference IN226114552CIS E…" at bounding box center [760, 289] width 1445 height 988
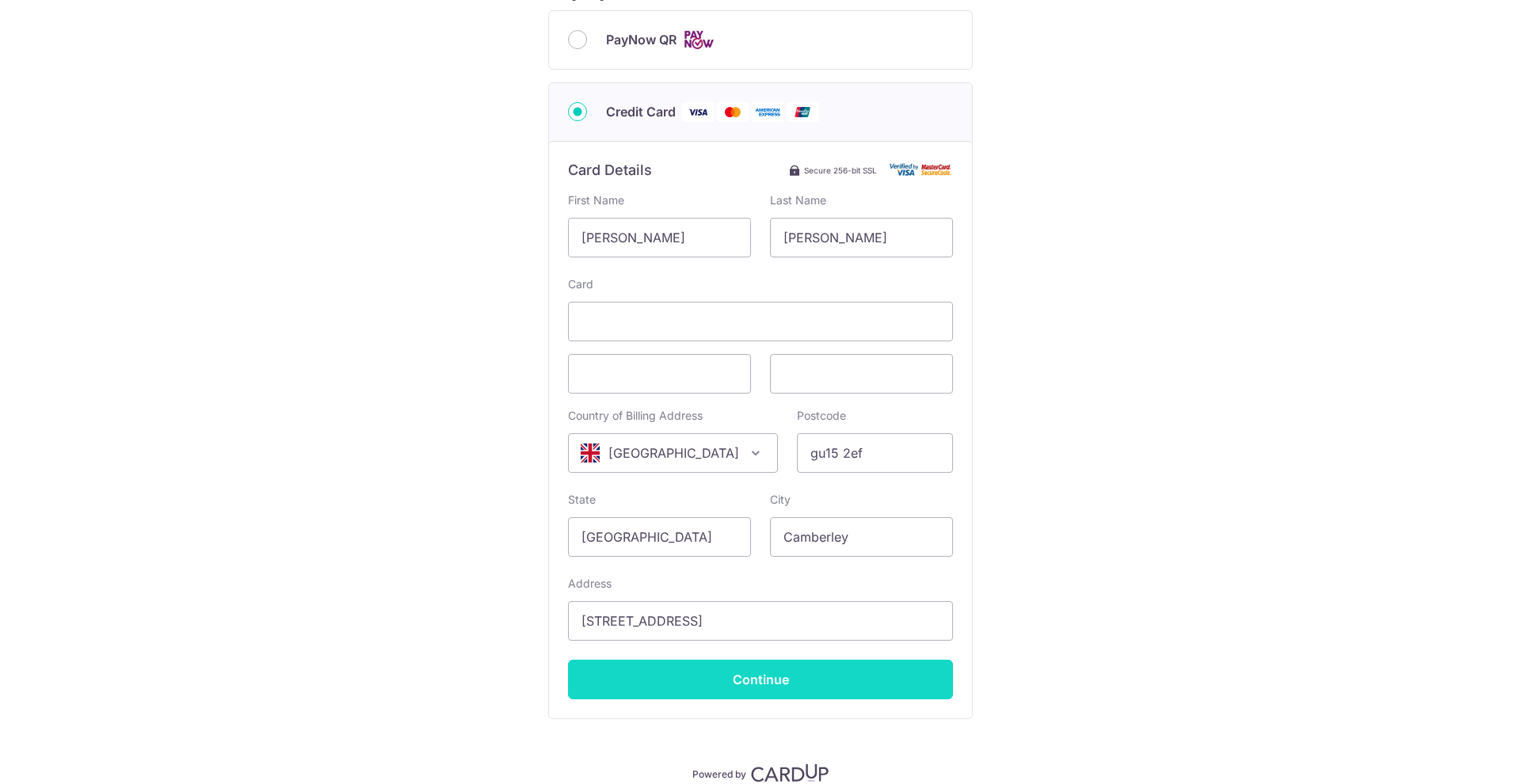
click at [758, 681] on input "Continue" at bounding box center [760, 679] width 385 height 40
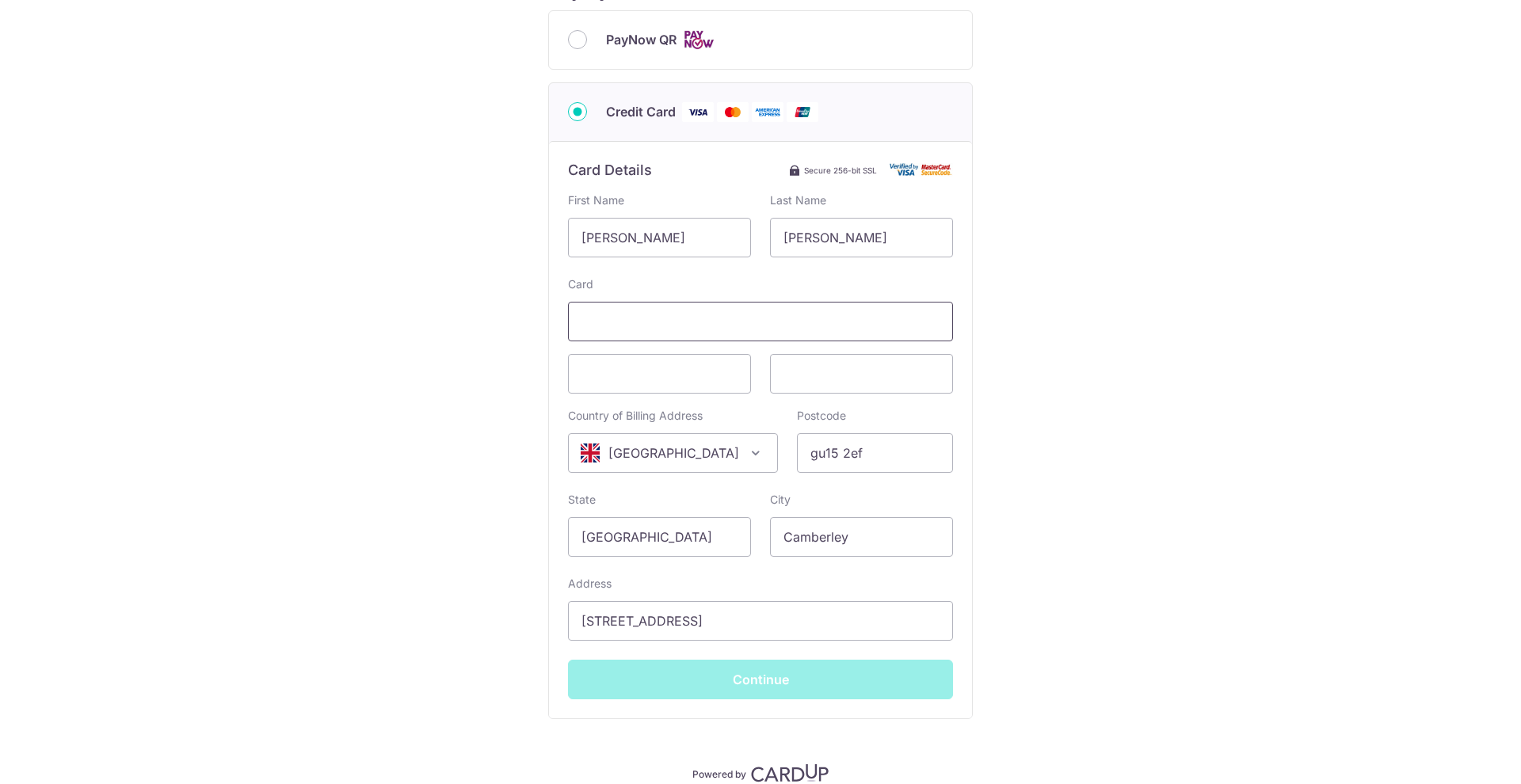
type input "**** 1706"
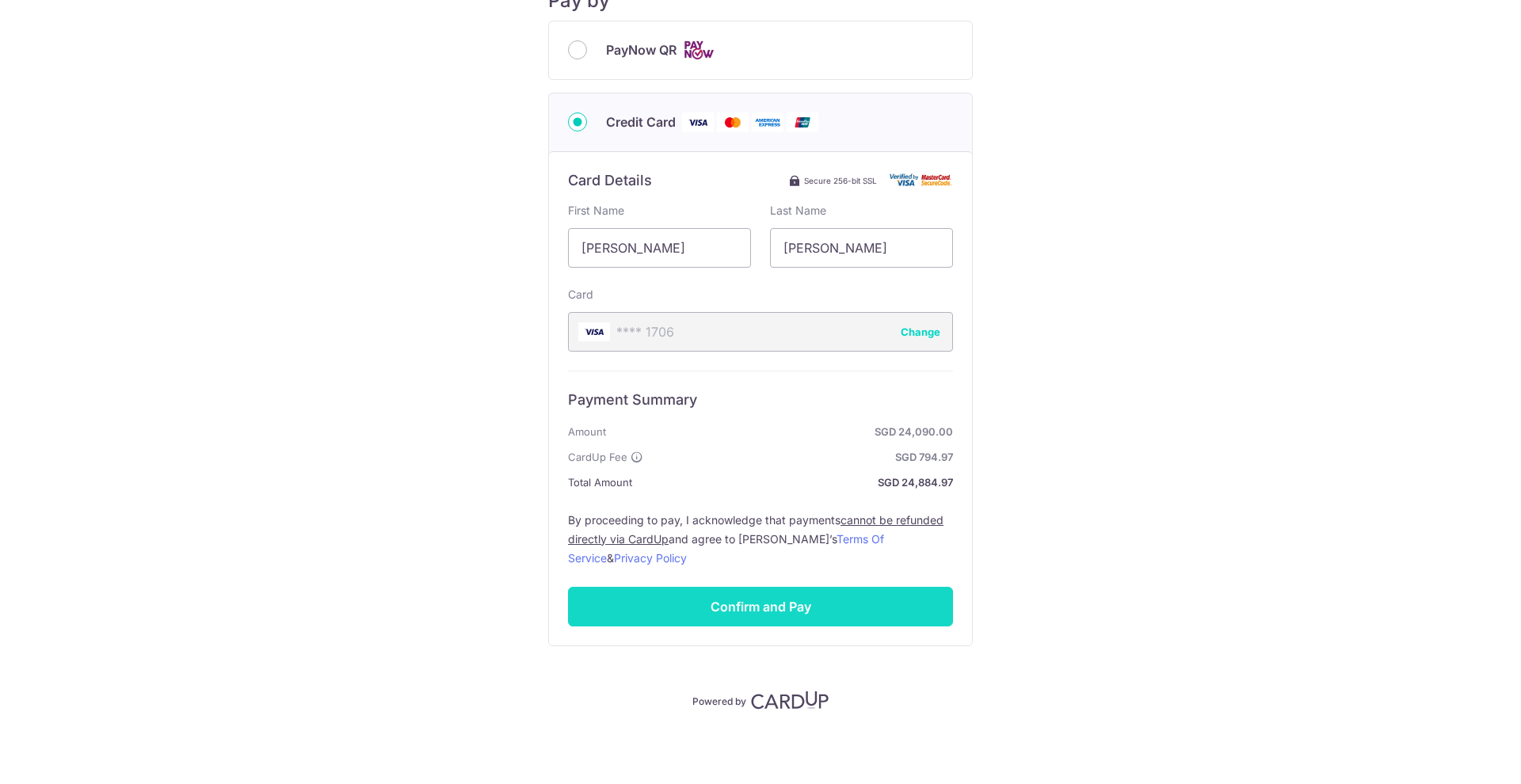
click at [752, 611] on input "Confirm and Pay" at bounding box center [760, 607] width 385 height 40
